Goal: Book appointment/travel/reservation

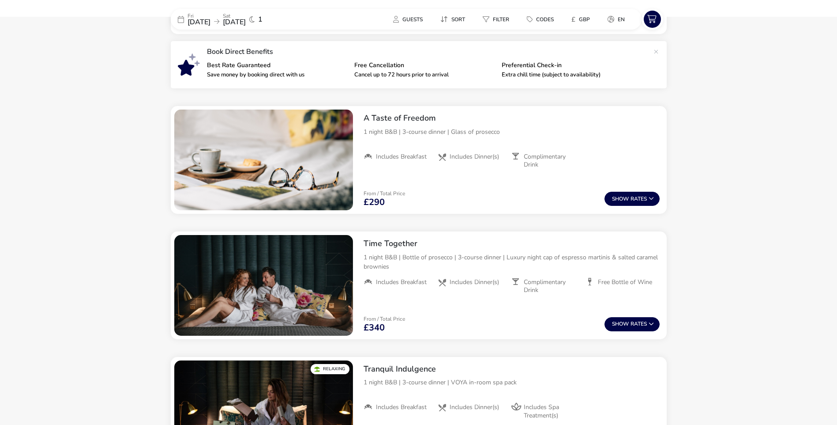
scroll to position [309, 0]
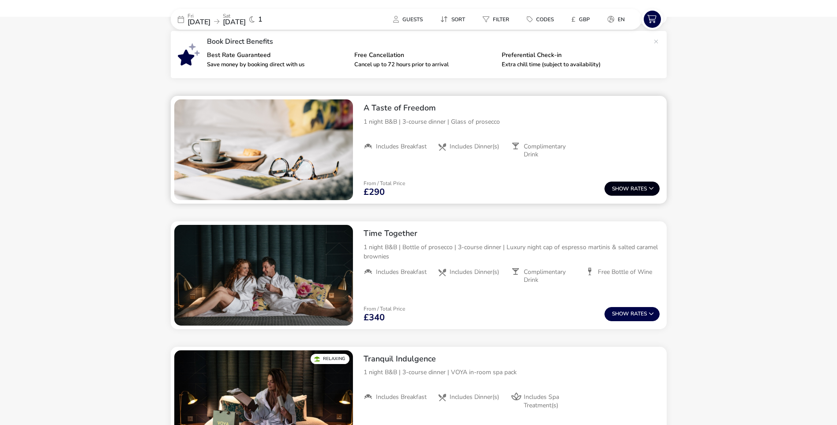
click at [631, 189] on button "Show Rates" at bounding box center [632, 188] width 55 height 14
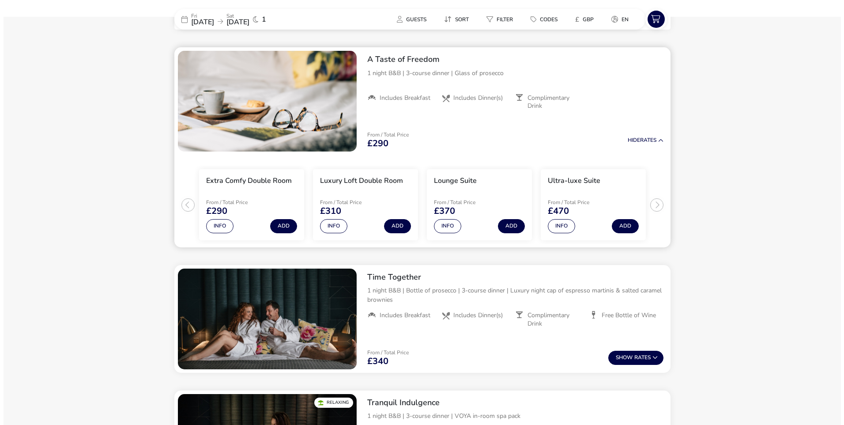
scroll to position [361, 0]
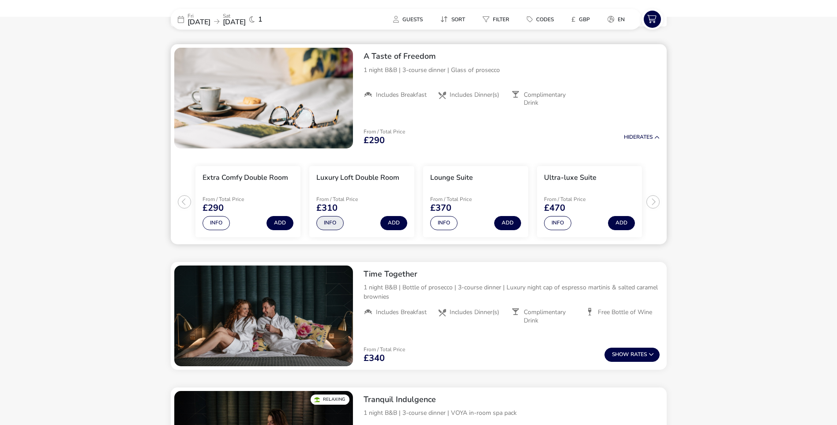
click at [327, 222] on button "Info" at bounding box center [329, 223] width 27 height 14
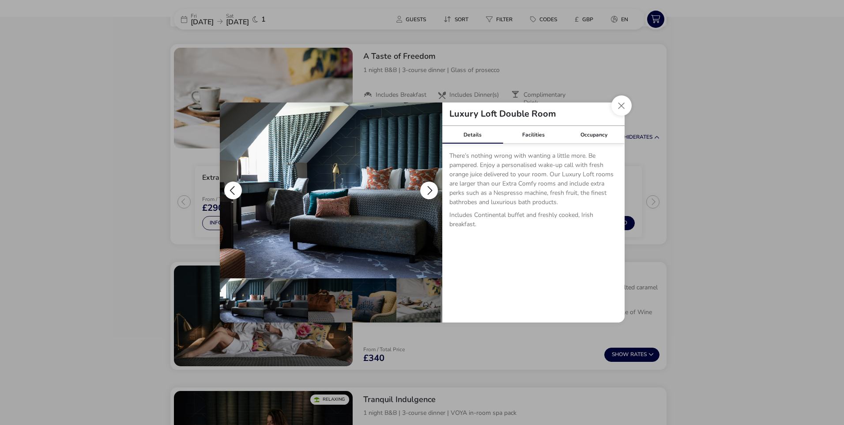
click at [425, 188] on button "details" at bounding box center [429, 190] width 18 height 18
click at [431, 191] on button "details" at bounding box center [429, 190] width 18 height 18
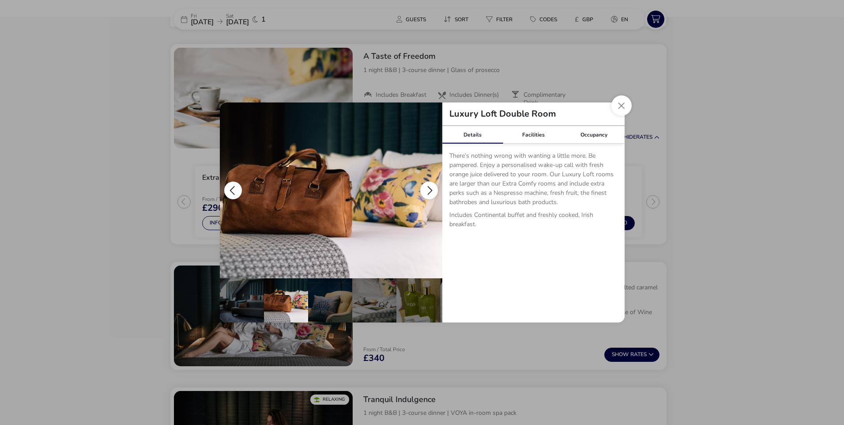
click at [431, 191] on button "details" at bounding box center [429, 190] width 18 height 18
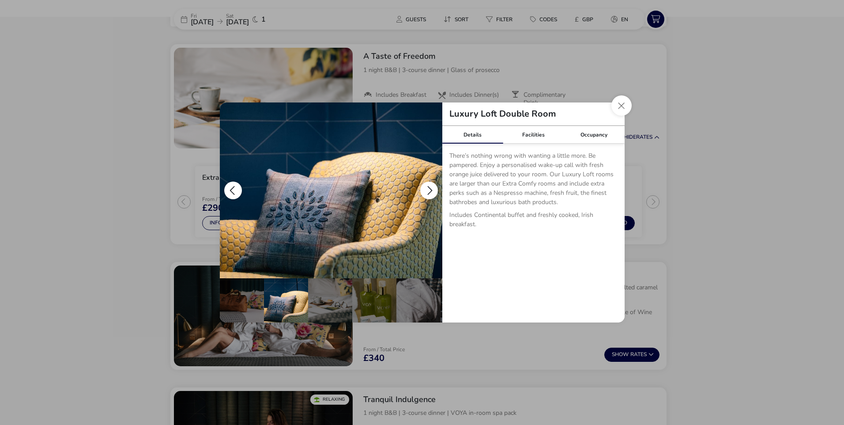
click at [430, 190] on button "details" at bounding box center [429, 190] width 18 height 18
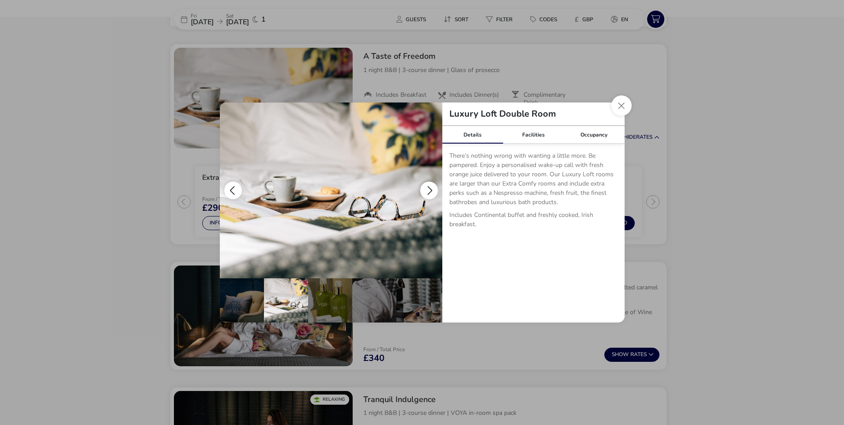
click at [430, 190] on button "details" at bounding box center [429, 190] width 18 height 18
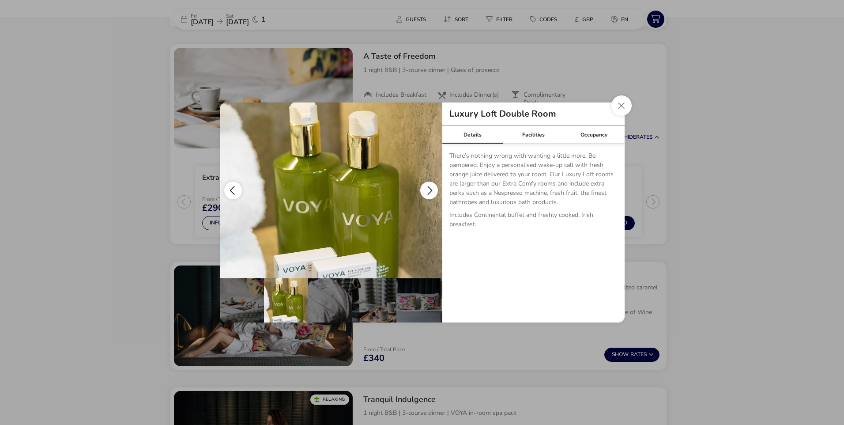
click at [430, 190] on button "details" at bounding box center [429, 190] width 18 height 18
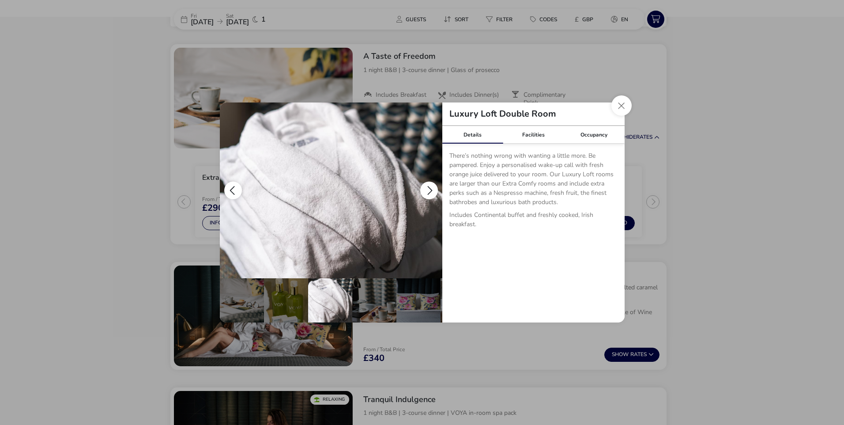
scroll to position [0, 219]
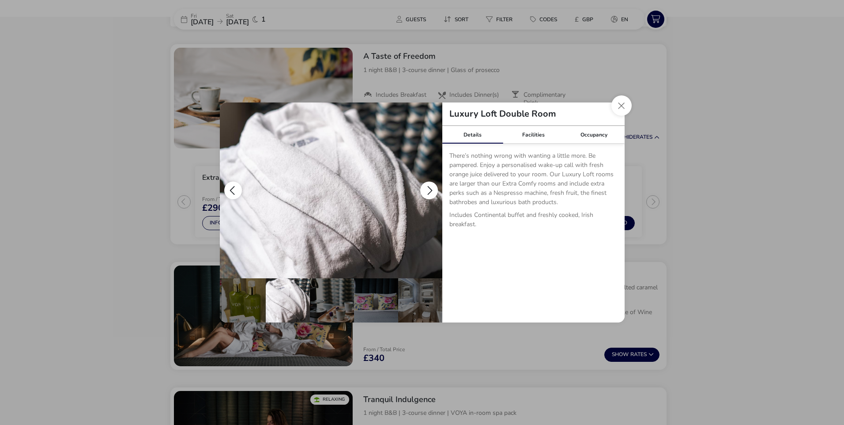
click at [430, 190] on button "details" at bounding box center [429, 190] width 18 height 18
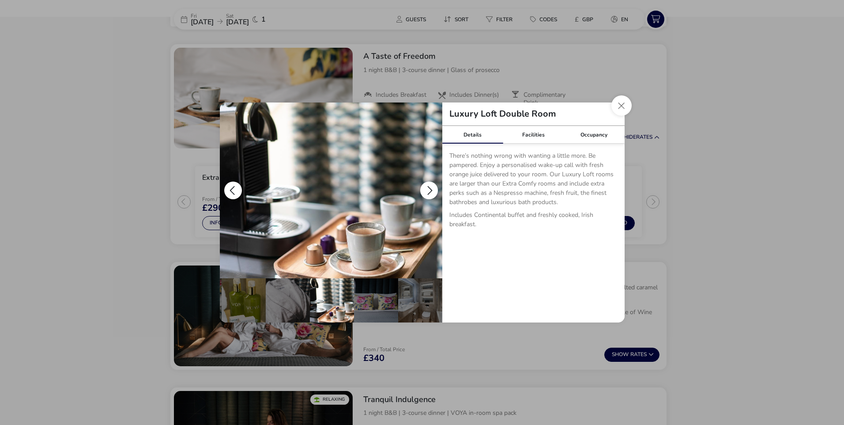
click at [430, 190] on button "details" at bounding box center [429, 190] width 18 height 18
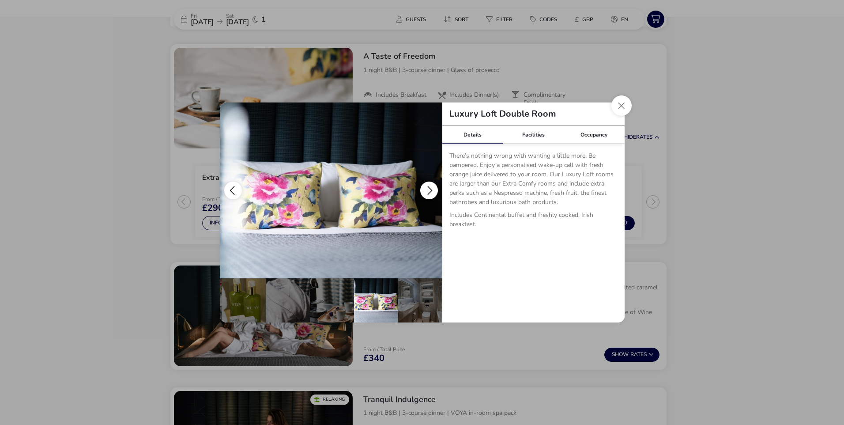
click at [430, 190] on button "details" at bounding box center [429, 190] width 18 height 18
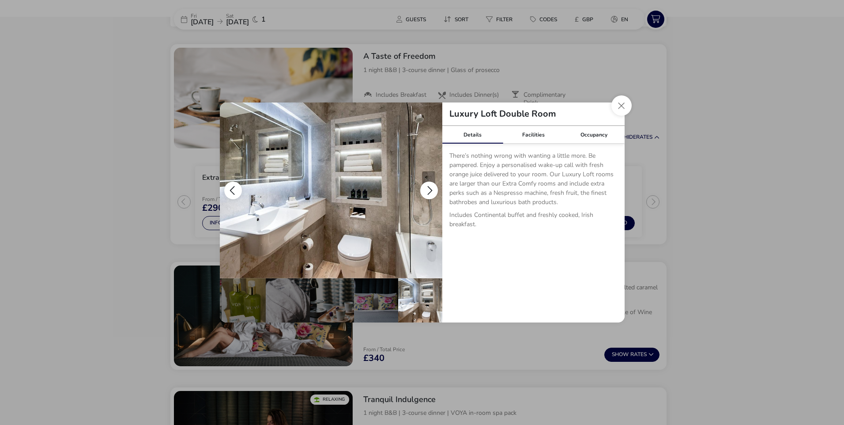
click at [430, 190] on button "details" at bounding box center [429, 190] width 18 height 18
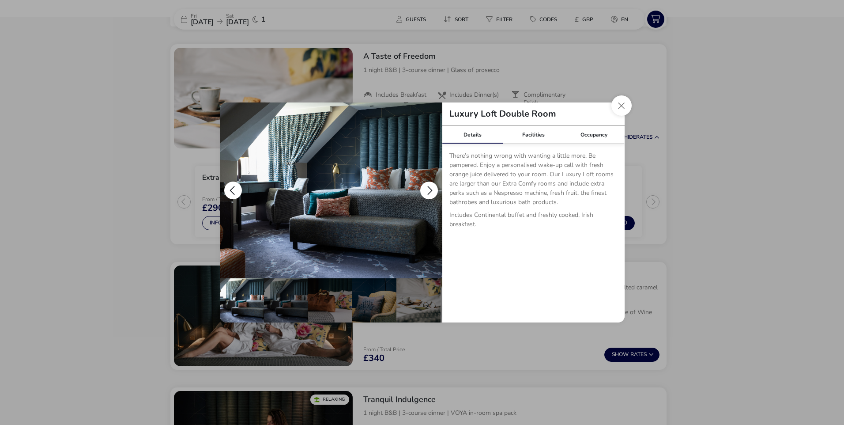
click at [430, 190] on button "details" at bounding box center [429, 190] width 18 height 18
click at [428, 188] on button "details" at bounding box center [429, 190] width 18 height 18
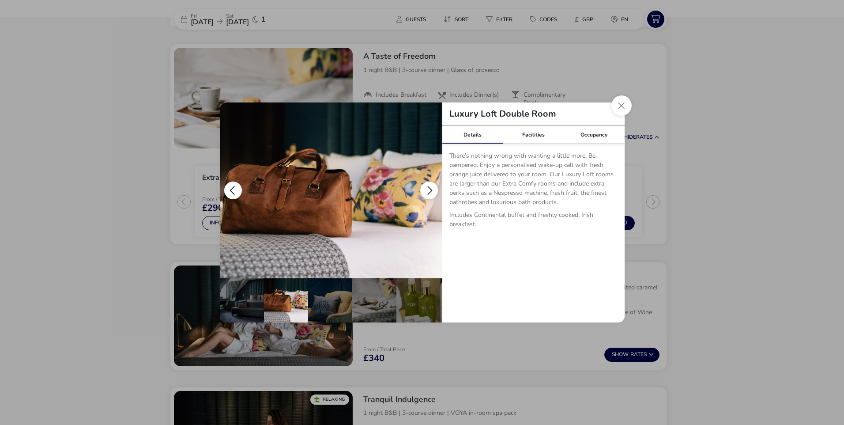
click at [428, 188] on button "details" at bounding box center [429, 190] width 18 height 18
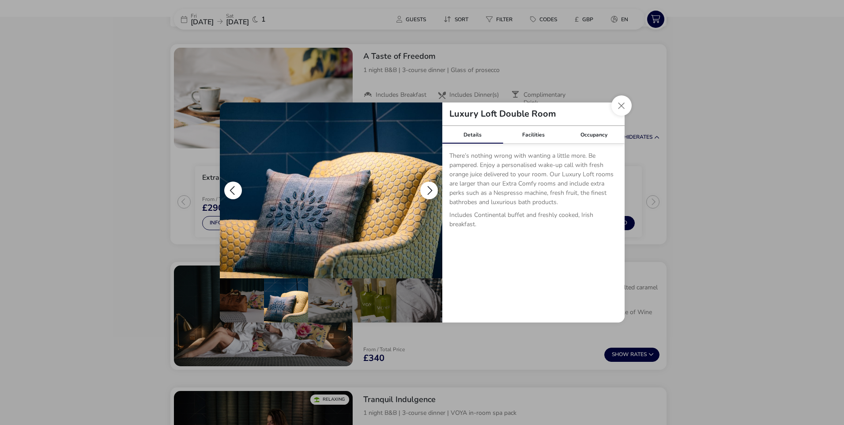
click at [428, 188] on button "details" at bounding box center [429, 190] width 18 height 18
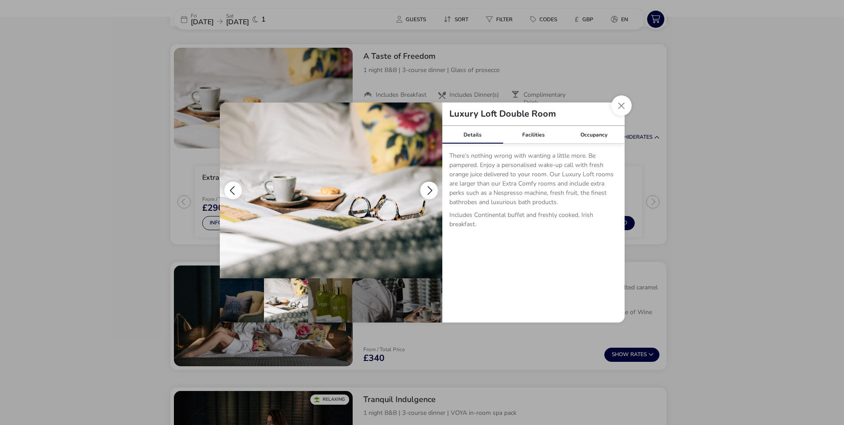
click at [428, 188] on button "details" at bounding box center [429, 190] width 18 height 18
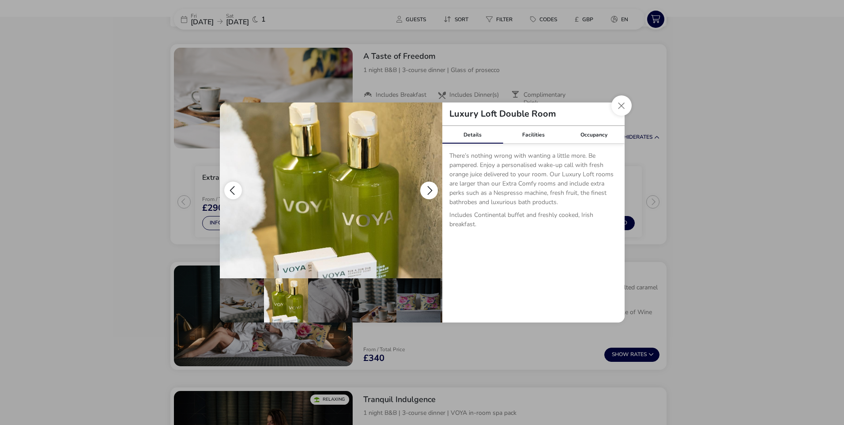
click at [428, 188] on button "details" at bounding box center [429, 190] width 18 height 18
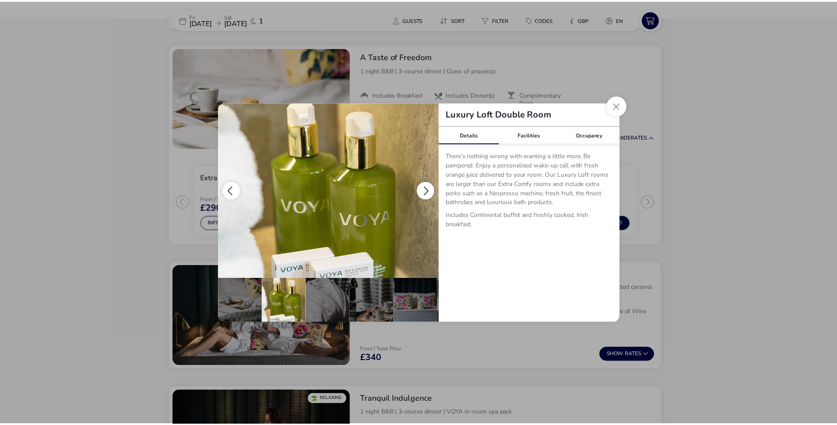
scroll to position [0, 219]
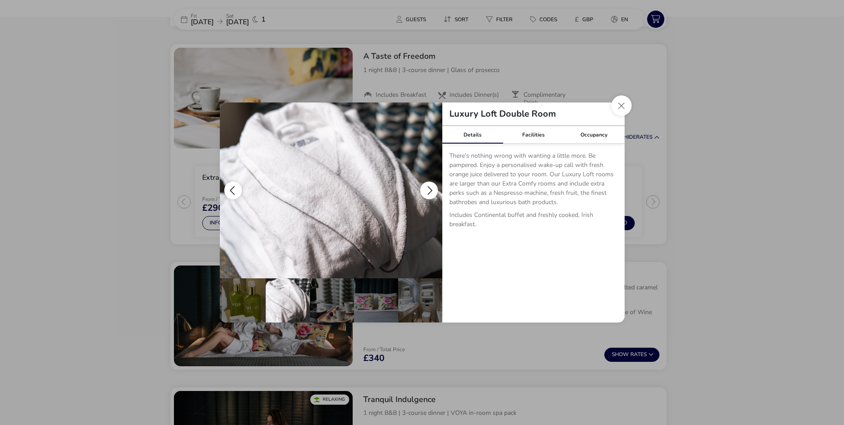
click at [428, 188] on button "details" at bounding box center [429, 190] width 18 height 18
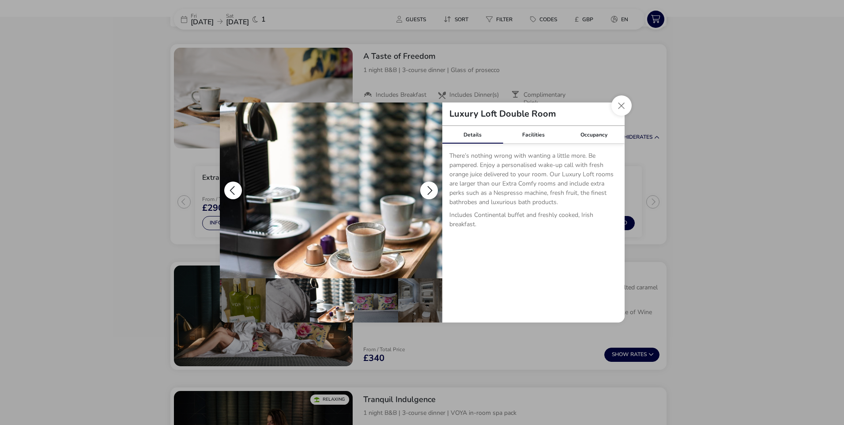
click at [428, 188] on button "details" at bounding box center [429, 190] width 18 height 18
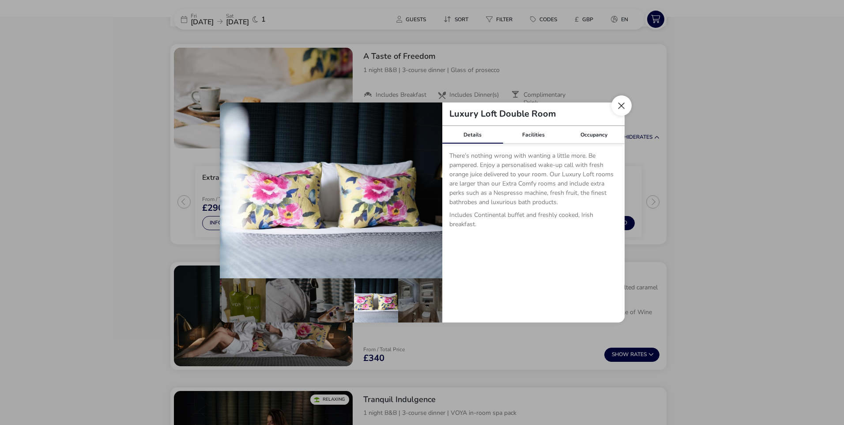
click at [623, 105] on button "Close dialog" at bounding box center [621, 105] width 20 height 20
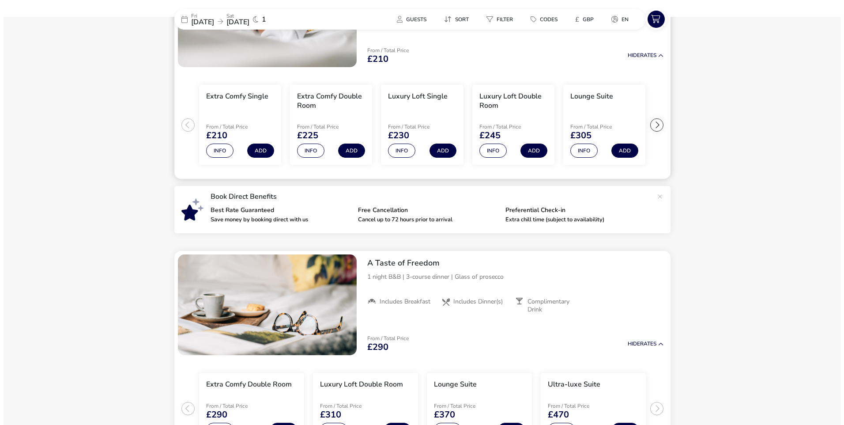
scroll to position [140, 0]
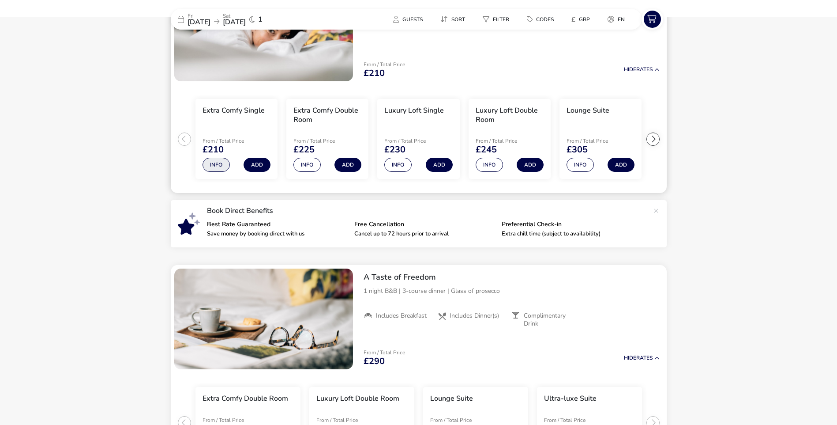
click at [215, 162] on button "Info" at bounding box center [216, 165] width 27 height 14
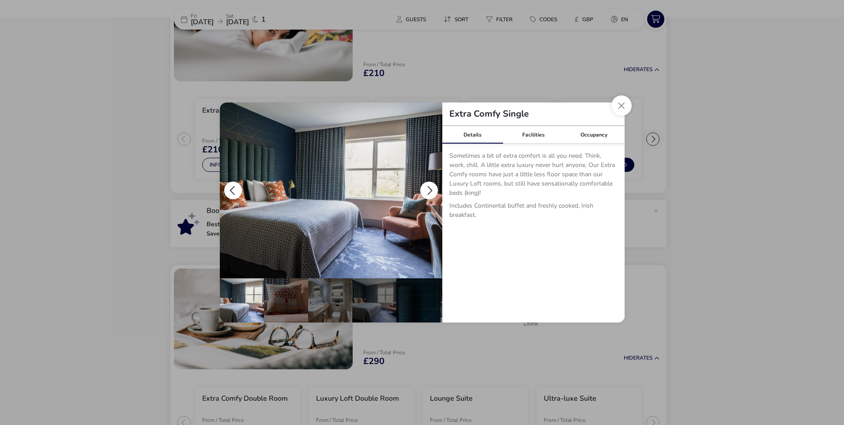
click at [428, 187] on button "details" at bounding box center [429, 190] width 18 height 18
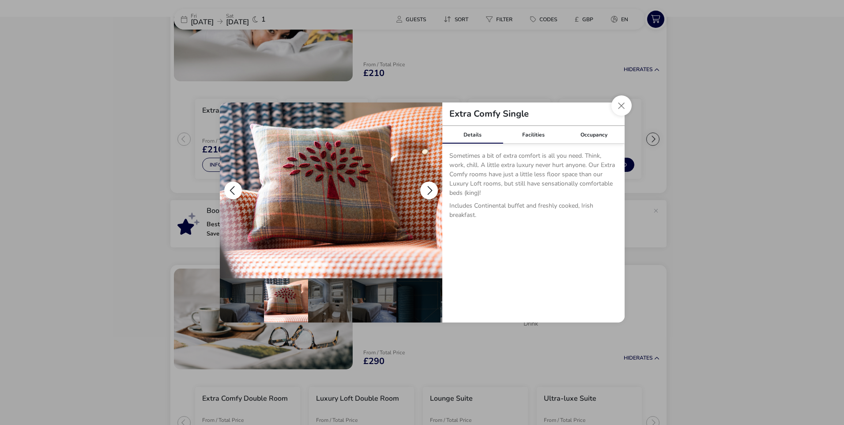
click at [428, 187] on button "details" at bounding box center [429, 190] width 18 height 18
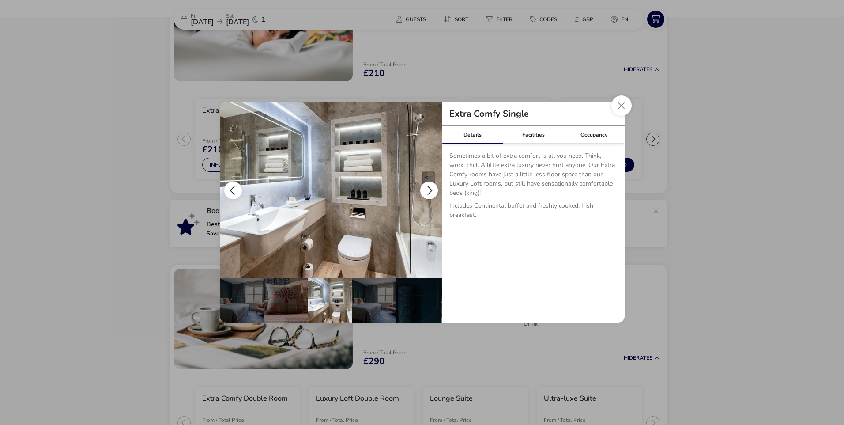
scroll to position [0, 44]
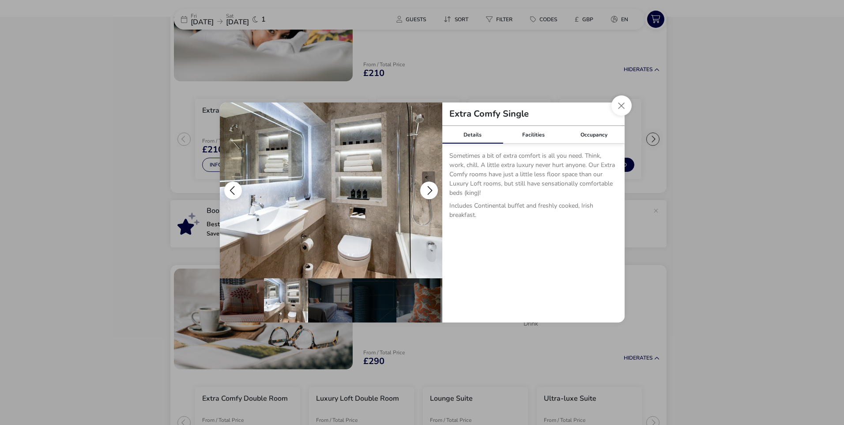
click at [428, 187] on button "details" at bounding box center [429, 190] width 18 height 18
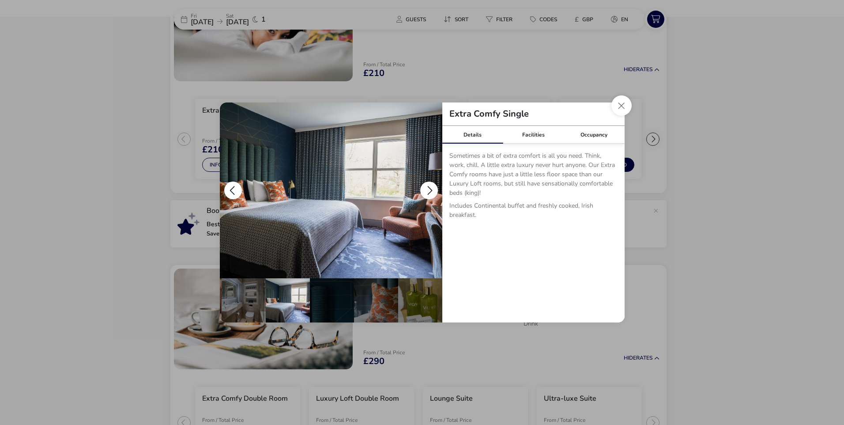
click at [428, 187] on button "details" at bounding box center [429, 190] width 18 height 18
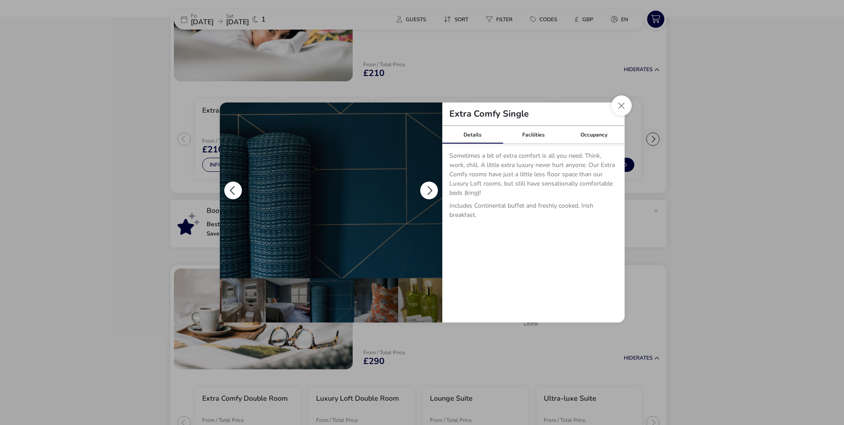
click at [428, 187] on button "details" at bounding box center [429, 190] width 18 height 18
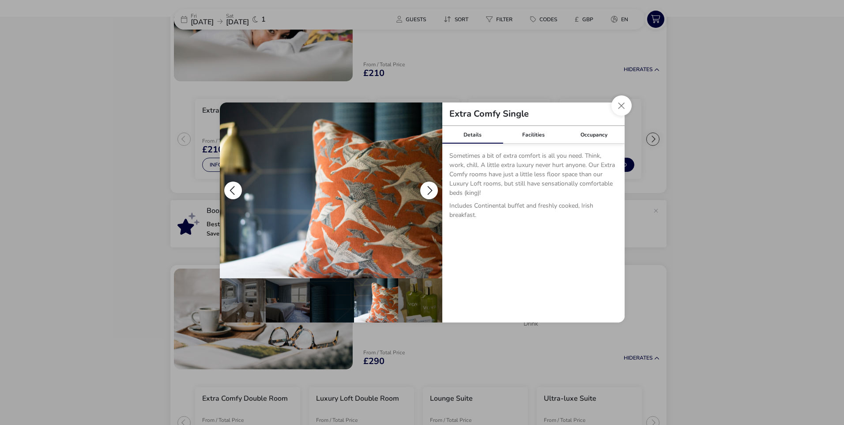
click at [428, 187] on button "details" at bounding box center [429, 190] width 18 height 18
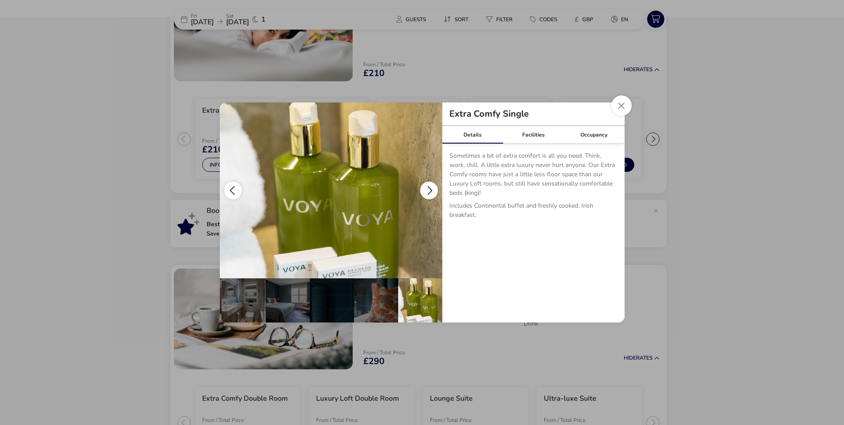
click at [428, 187] on button "details" at bounding box center [429, 190] width 18 height 18
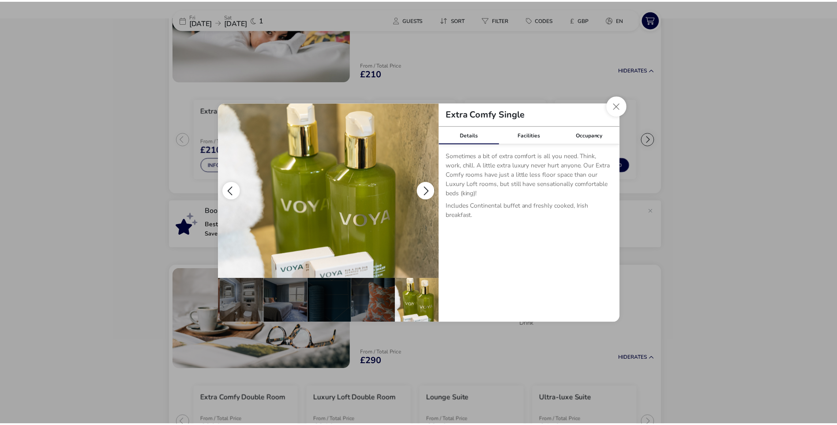
scroll to position [0, 0]
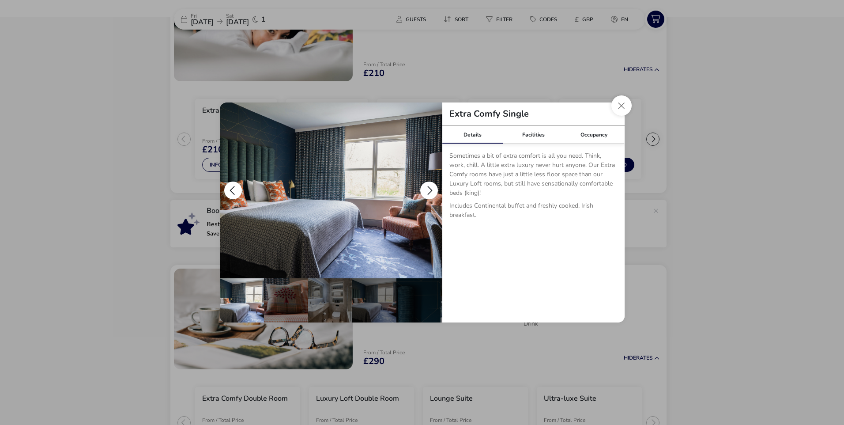
click at [428, 187] on button "details" at bounding box center [429, 190] width 18 height 18
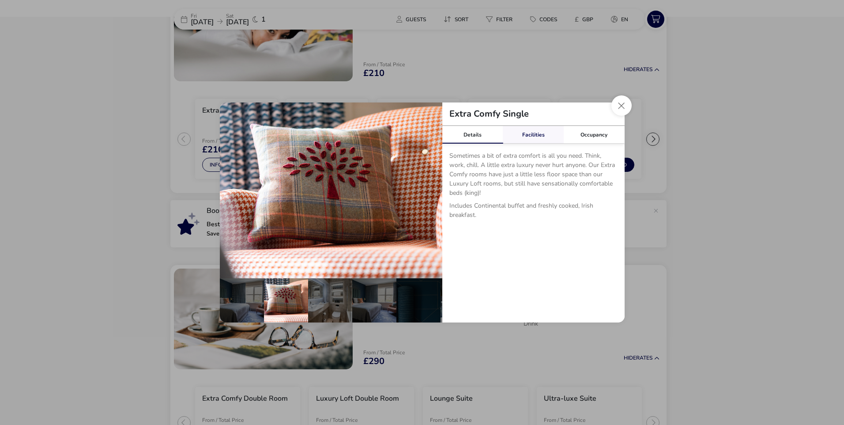
click at [519, 132] on link "Facilities" at bounding box center [533, 135] width 61 height 18
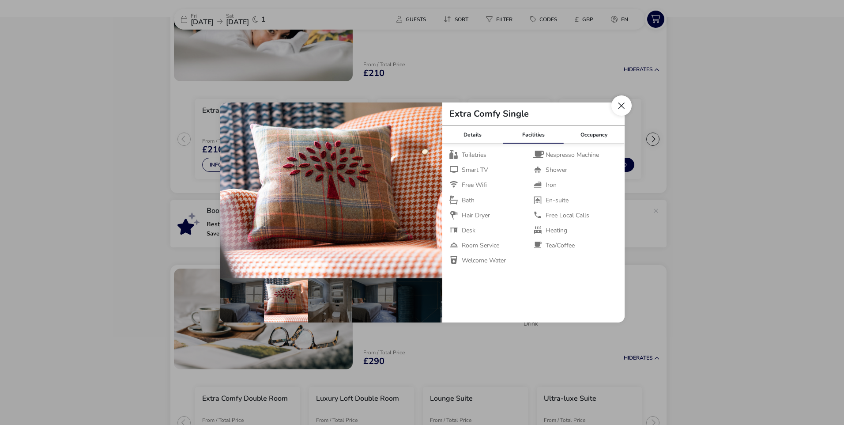
click at [620, 104] on button "Close dialog" at bounding box center [621, 105] width 20 height 20
